Goal: Information Seeking & Learning: Compare options

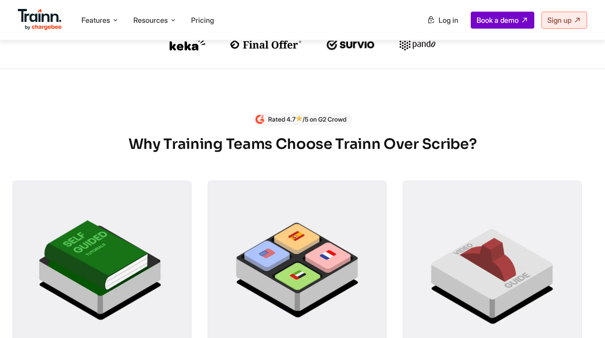
scroll to position [345, 0]
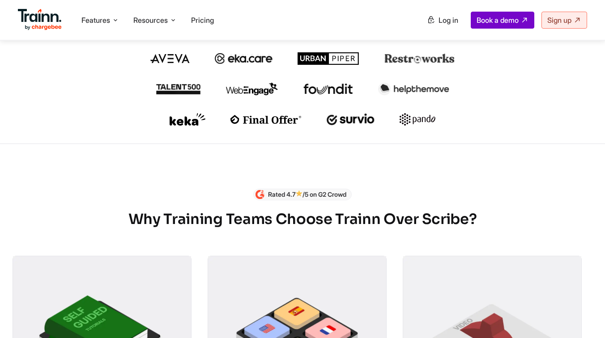
click at [294, 199] on p "Rated 4.7 /5 on G2 Crowd" at bounding box center [307, 194] width 78 height 9
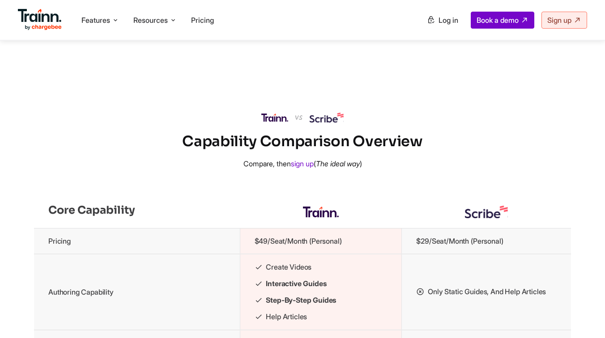
scroll to position [835, 0]
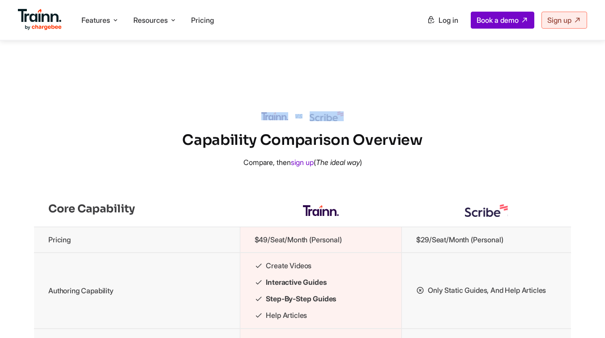
drag, startPoint x: 352, startPoint y: 123, endPoint x: 243, endPoint y: 123, distance: 108.8
click at [243, 121] on div at bounding box center [302, 116] width 605 height 10
copy div
click at [358, 121] on div at bounding box center [302, 116] width 605 height 10
drag, startPoint x: 258, startPoint y: 128, endPoint x: 285, endPoint y: 128, distance: 27.3
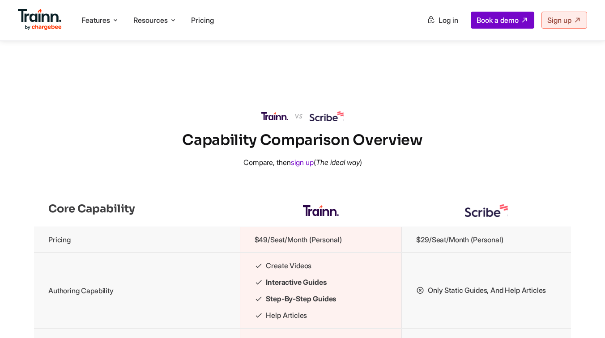
click at [285, 121] on div at bounding box center [302, 116] width 605 height 10
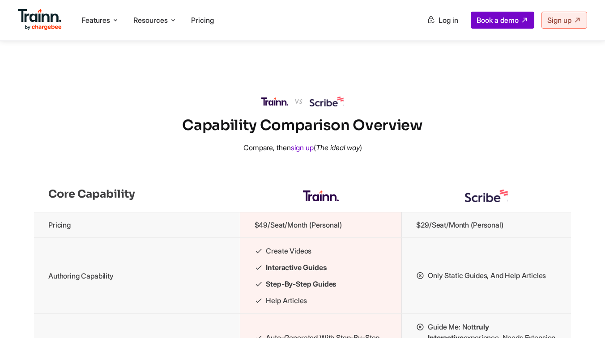
scroll to position [855, 0]
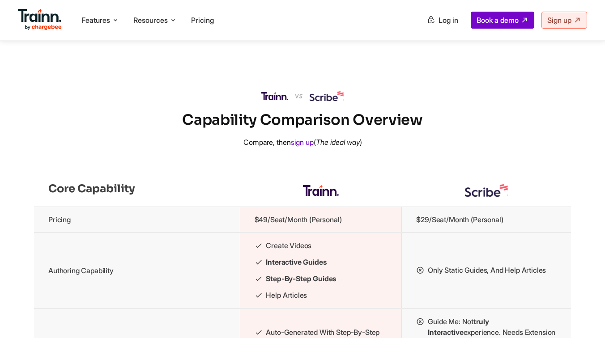
drag, startPoint x: 236, startPoint y: 151, endPoint x: 388, endPoint y: 153, distance: 151.3
click at [388, 148] on p "Compare, then sign up ( The ideal way )" at bounding box center [302, 142] width 605 height 11
copy p "Compare, then sign up ( The ideal way )"
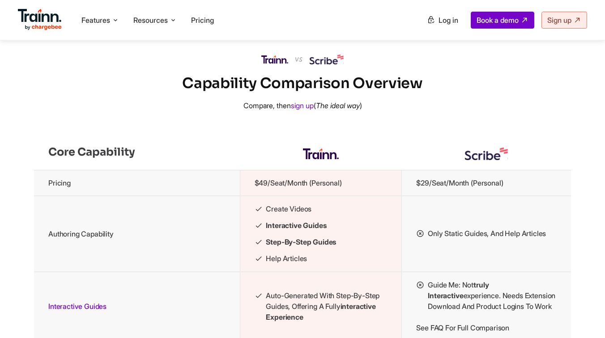
scroll to position [870, 0]
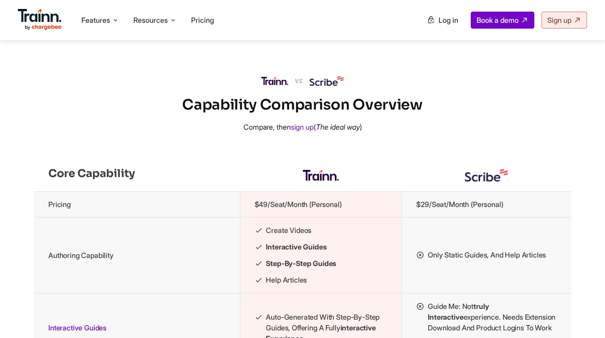
drag, startPoint x: 341, startPoint y: 187, endPoint x: 284, endPoint y: 186, distance: 56.4
click at [284, 187] on th at bounding box center [321, 175] width 162 height 33
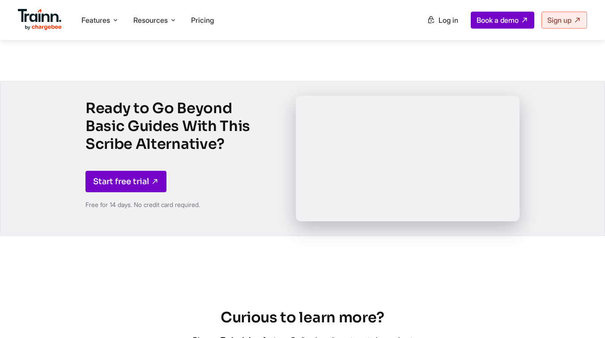
scroll to position [1577, 0]
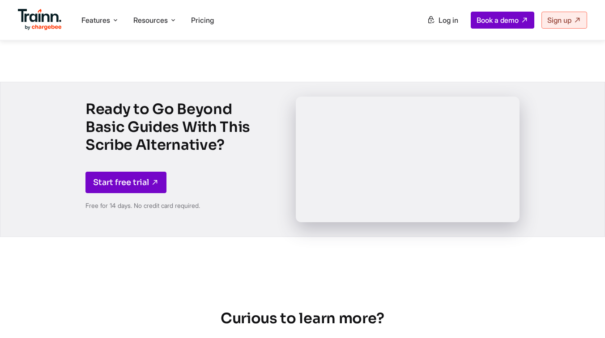
drag, startPoint x: 68, startPoint y: 121, endPoint x: 229, endPoint y: 164, distance: 167.3
click at [229, 164] on div "Ready to Go Beyond Basic Guides With This Scribe Alternative? Start free trial …" at bounding box center [302, 159] width 537 height 154
click at [223, 237] on div "Ready to Go Beyond Basic Guides With This Scribe Alternative? Start free trial …" at bounding box center [168, 159] width 166 height 154
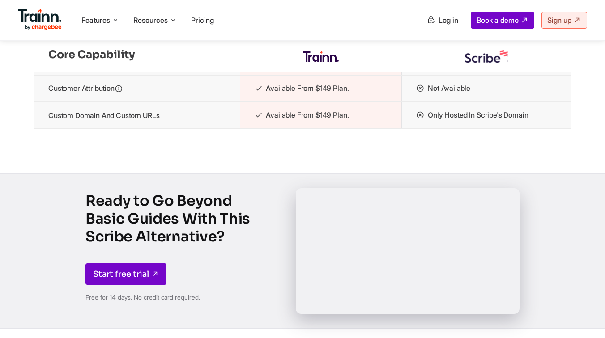
scroll to position [1515, 0]
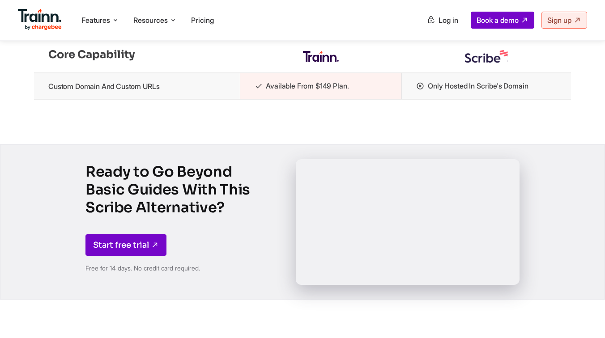
click at [178, 256] on div "Start free trial" at bounding box center [168, 245] width 166 height 21
drag, startPoint x: 178, startPoint y: 264, endPoint x: 60, endPoint y: 261, distance: 117.8
click at [60, 261] on div "Ready to Go Beyond Basic Guides With This Scribe Alternative? Start free trial …" at bounding box center [302, 222] width 537 height 154
click at [182, 256] on div "Start free trial" at bounding box center [168, 245] width 166 height 21
click at [126, 256] on link "Start free trial" at bounding box center [125, 245] width 81 height 21
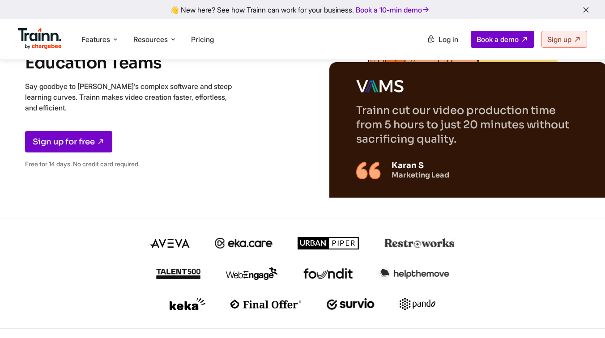
scroll to position [120, 0]
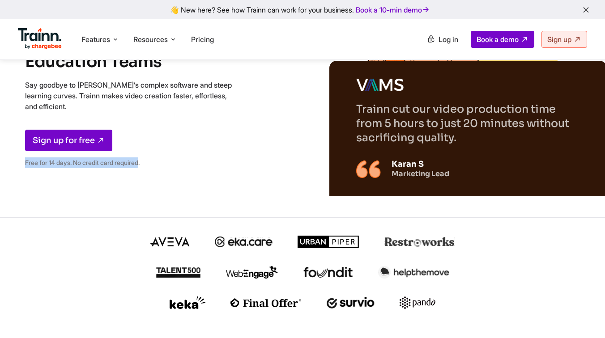
drag, startPoint x: 143, startPoint y: 161, endPoint x: 25, endPoint y: 161, distance: 118.6
click at [25, 161] on div "Trainn vs. The Best Camtasia Alternative with AI-Powered Video Creation for Cus…" at bounding box center [302, 48] width 605 height 337
copy p "Free for 14 days. No credit card required"
click at [211, 188] on div "Trainn vs. The Best Camtasia Alternative with AI-Powered Video Creation for Cus…" at bounding box center [302, 48] width 605 height 337
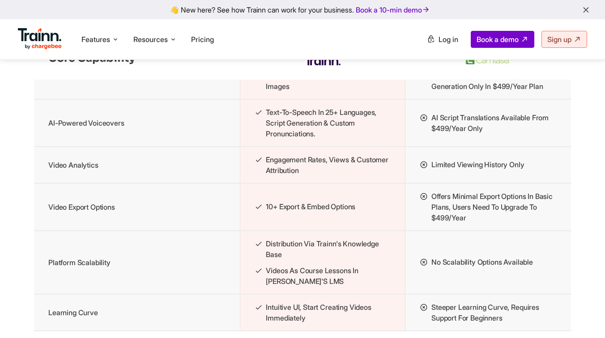
scroll to position [1222, 0]
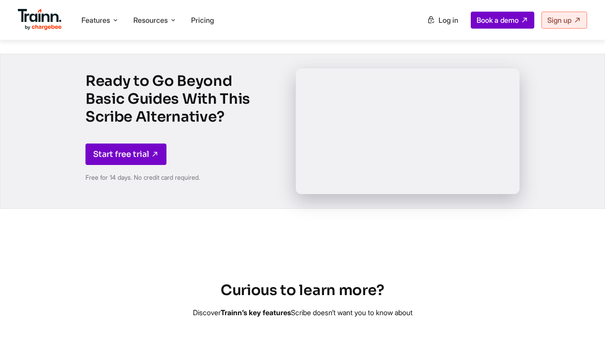
scroll to position [1606, 0]
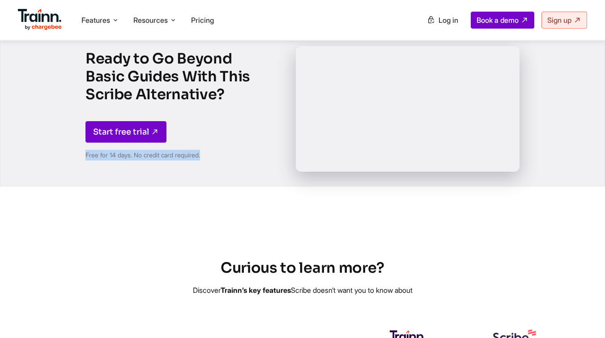
drag, startPoint x: 216, startPoint y: 179, endPoint x: 72, endPoint y: 180, distance: 144.1
click at [72, 180] on div "Ready to Go Beyond Basic Guides With This Scribe Alternative? Start free trial …" at bounding box center [302, 109] width 537 height 154
copy p "Free for 14 days. No credit card required."
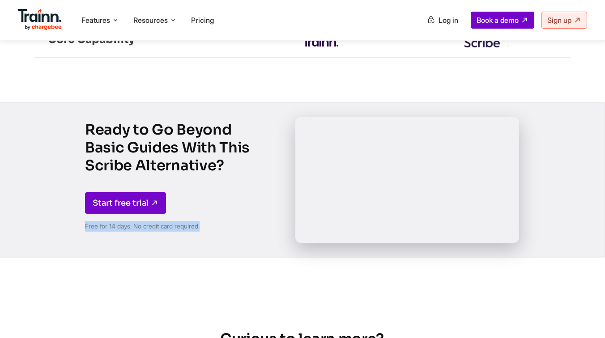
scroll to position [1535, 1]
click at [265, 231] on div "Ready to Go Beyond Basic Guides With This Scribe Alternative? Start free trial …" at bounding box center [301, 180] width 537 height 154
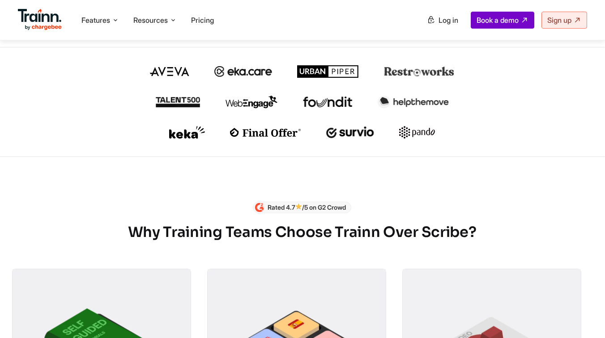
scroll to position [304, 0]
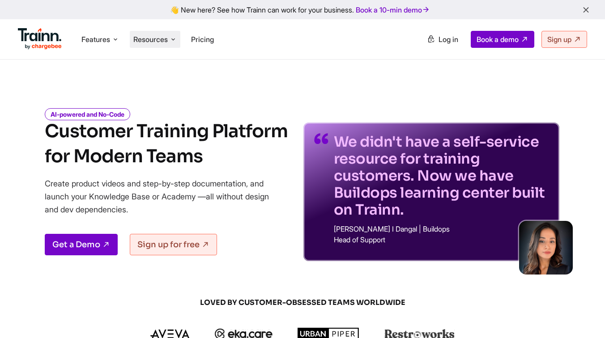
click at [159, 34] on span "Resources" at bounding box center [150, 39] width 34 height 10
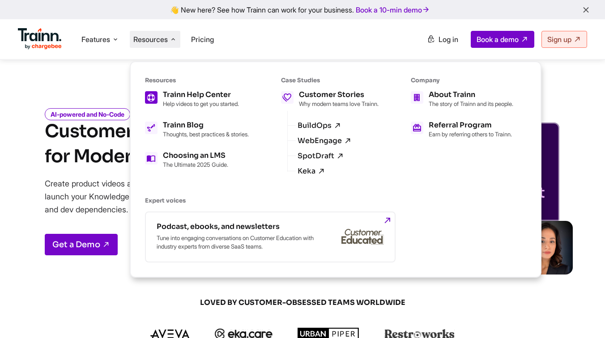
click at [217, 97] on div "Trainn Help Center" at bounding box center [201, 94] width 76 height 7
